Goal: Information Seeking & Learning: Find specific page/section

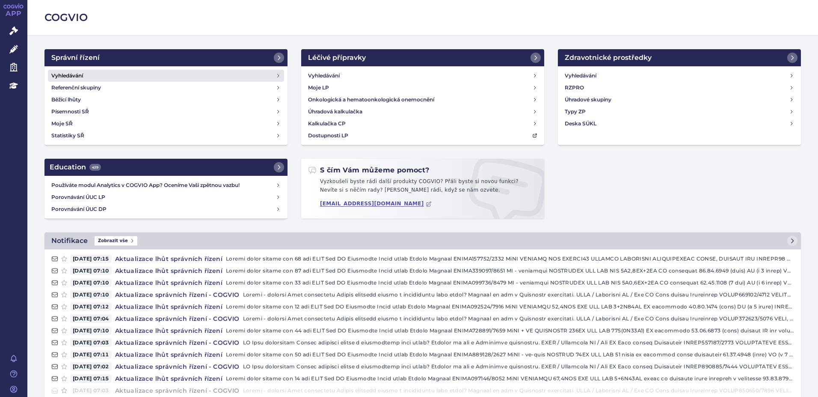
click at [81, 75] on h4 "Vyhledávání" at bounding box center [67, 75] width 32 height 9
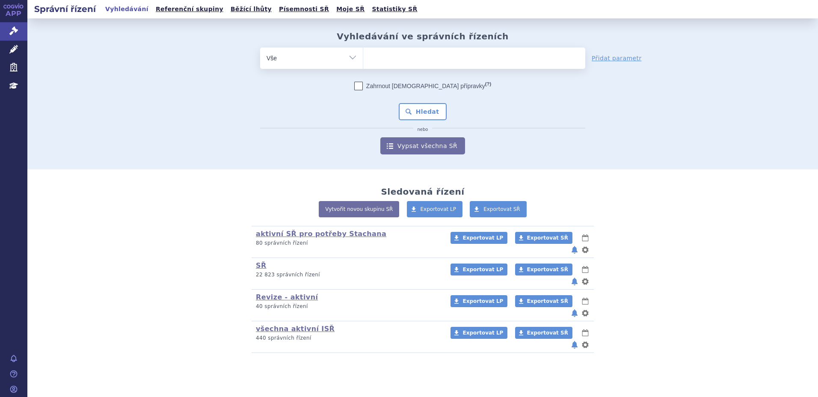
click at [390, 62] on ul at bounding box center [474, 57] width 222 height 18
click at [363, 62] on select at bounding box center [363, 57] width 0 height 21
type input "sky"
type input "skyc"
type input "skycl"
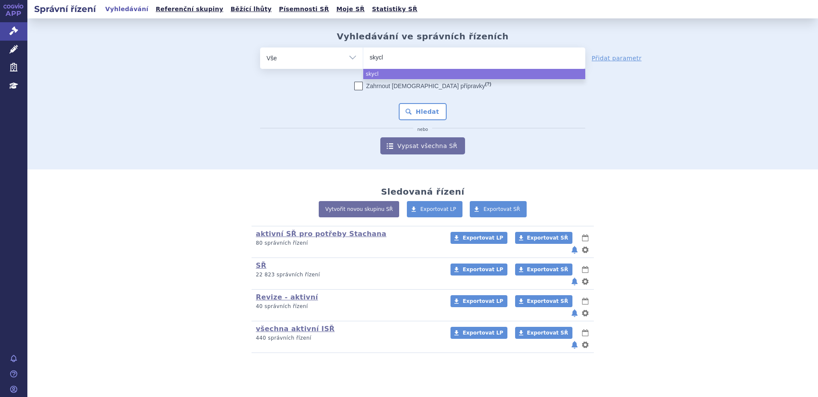
type input "skycla"
type input "skyclary"
type input "skyclarys"
select select "skyclarys"
click at [439, 113] on button "Hledat" at bounding box center [423, 111] width 48 height 17
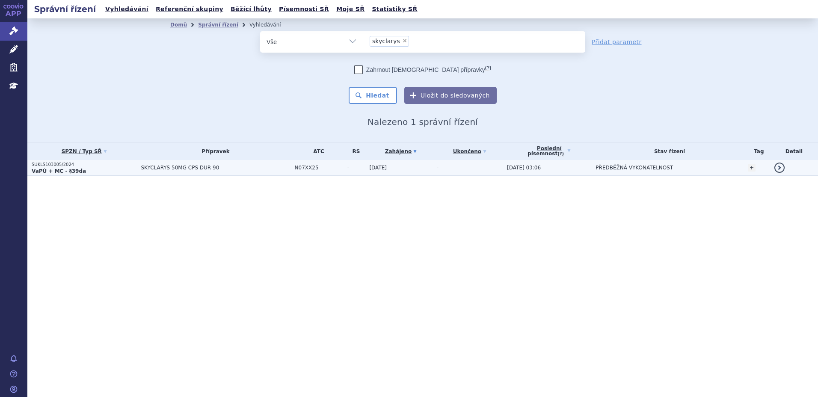
click at [76, 168] on strong "VaPÚ + MC - §39da" at bounding box center [59, 171] width 54 height 6
